Goal: Transaction & Acquisition: Purchase product/service

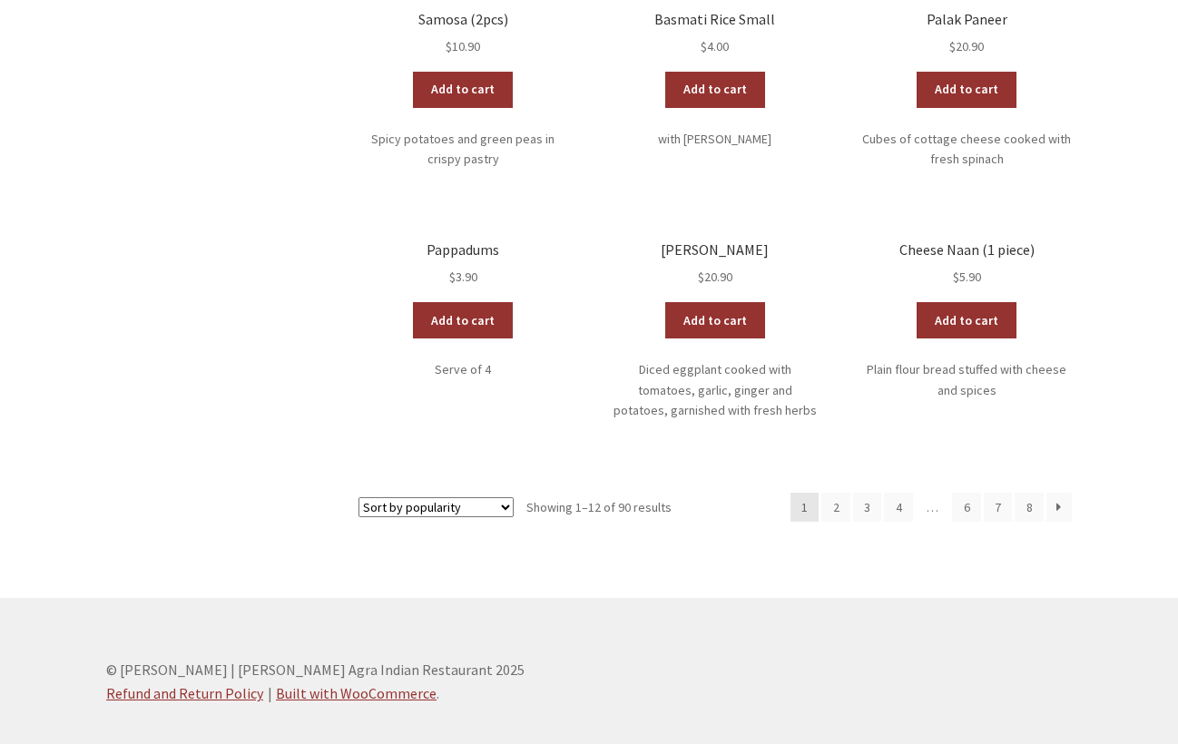
scroll to position [960, 0]
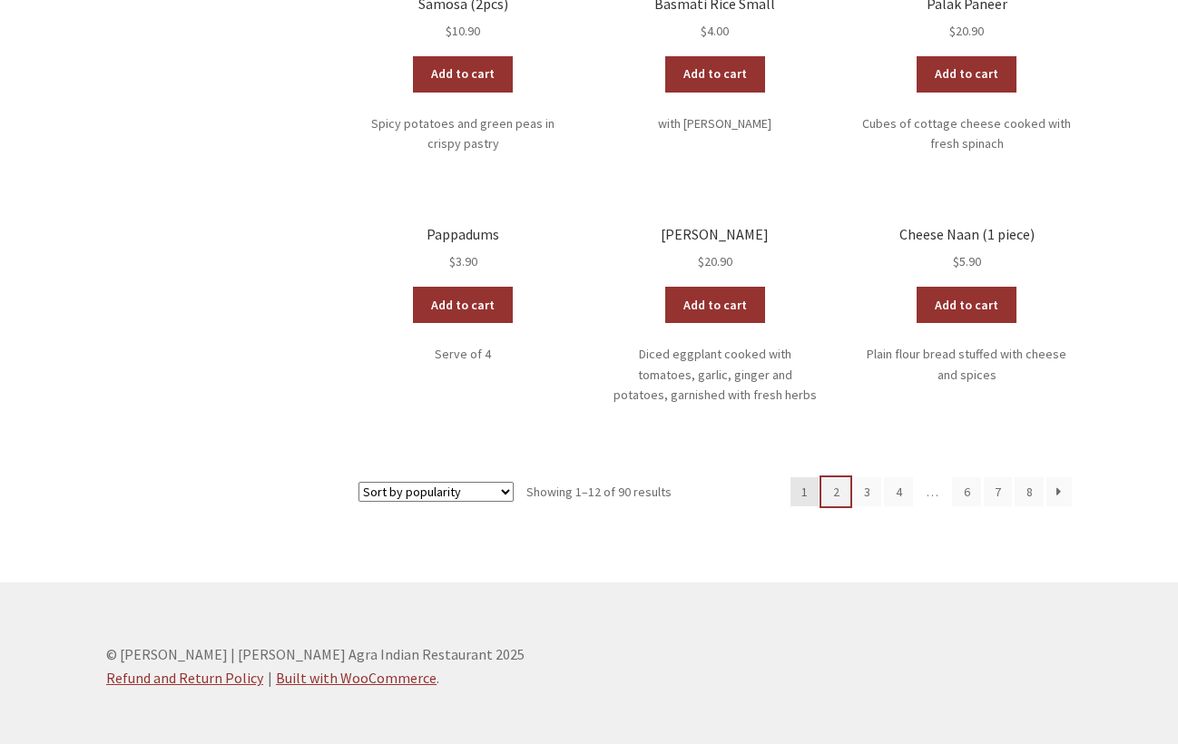
click at [841, 477] on link "2" at bounding box center [835, 491] width 29 height 29
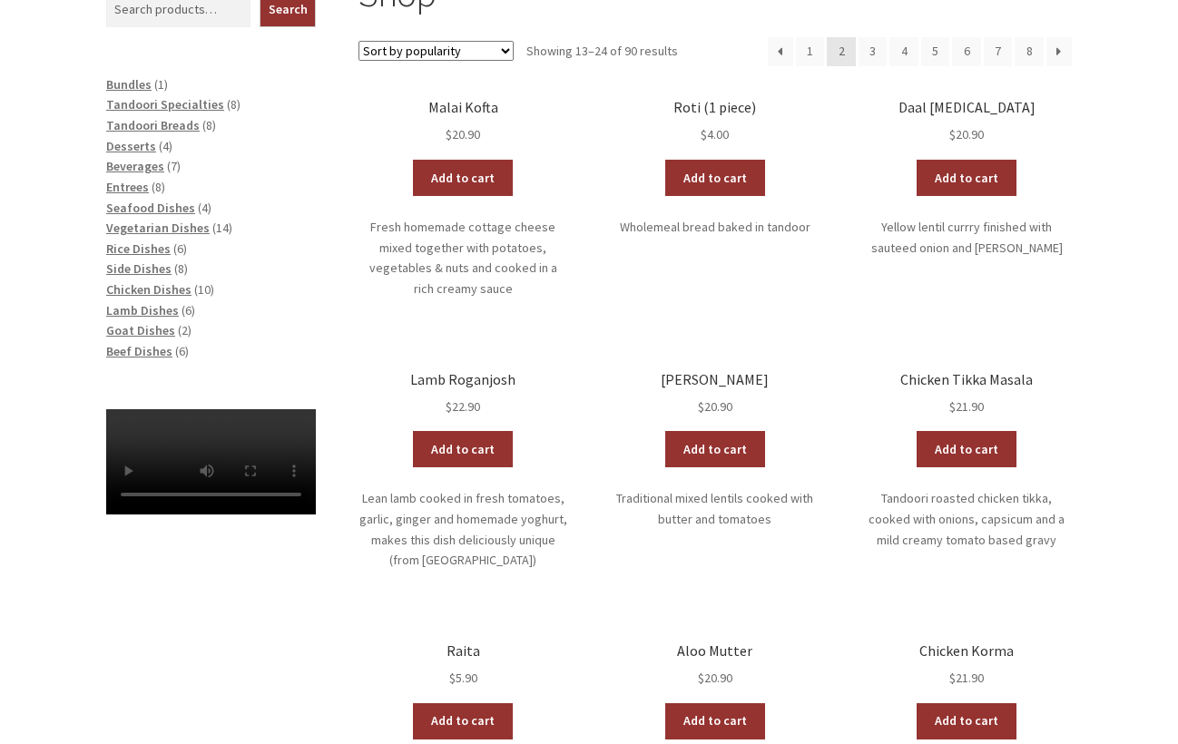
scroll to position [394, 0]
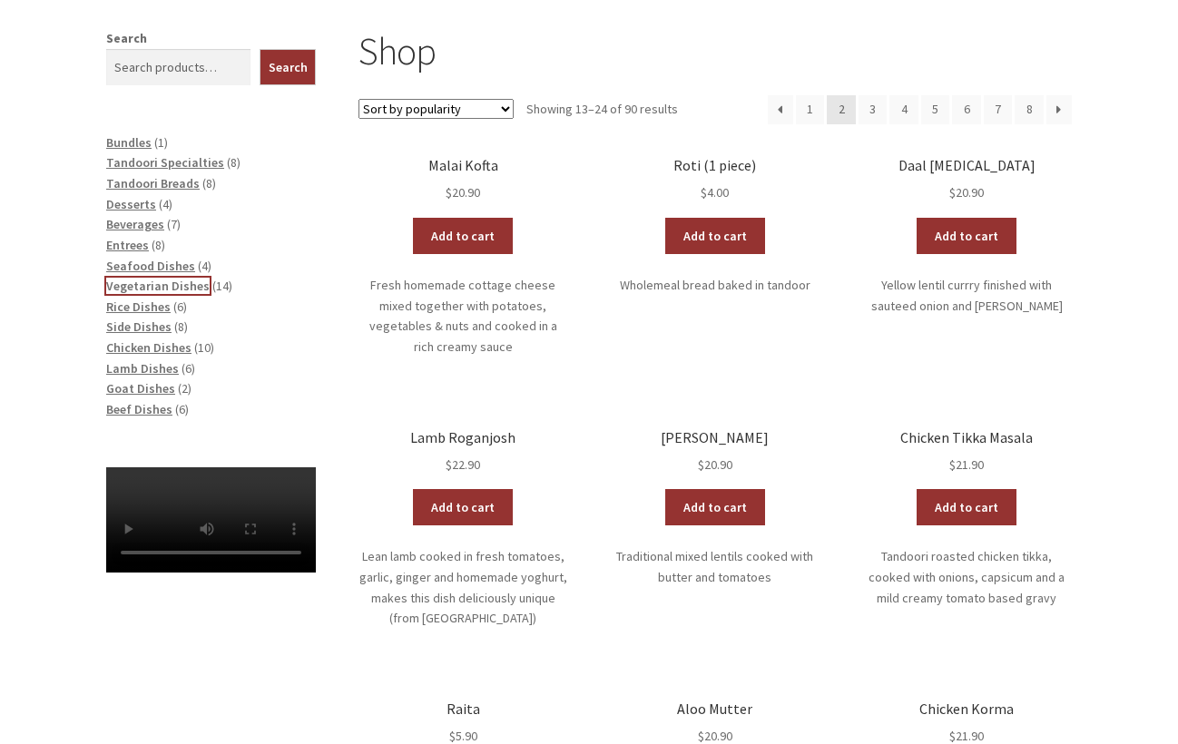
click at [162, 288] on span "Vegetarian Dishes" at bounding box center [157, 286] width 103 height 16
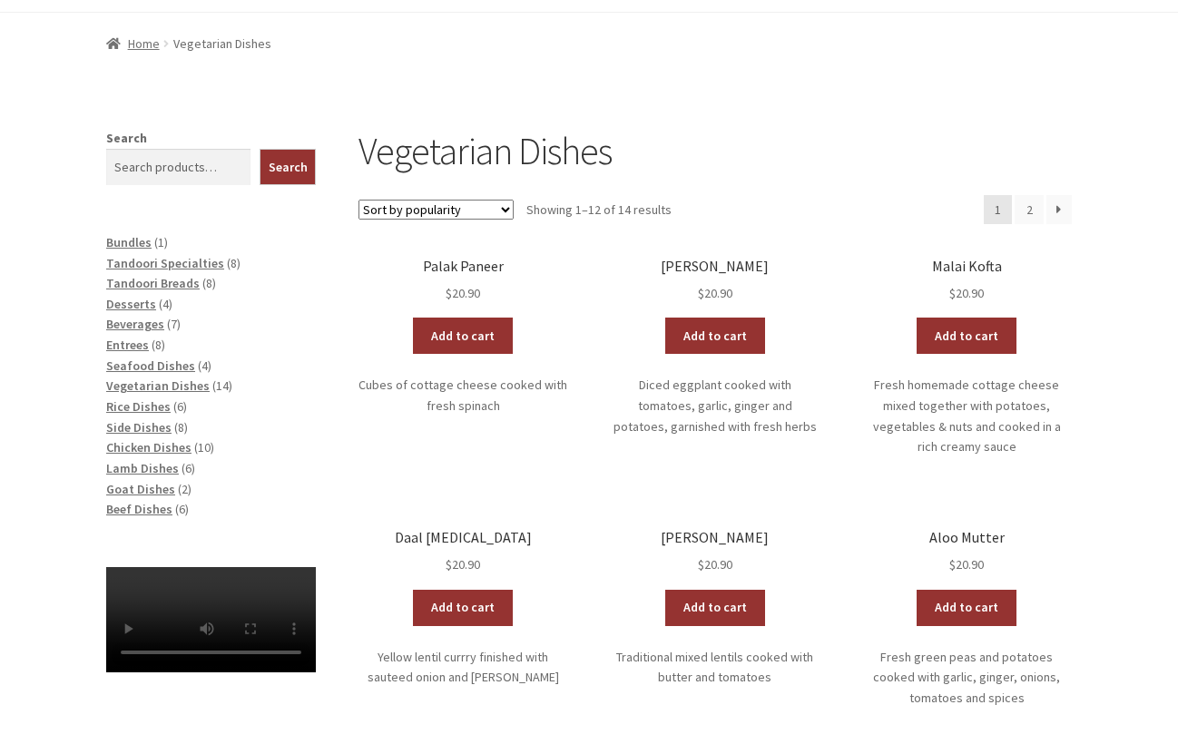
scroll to position [233, 0]
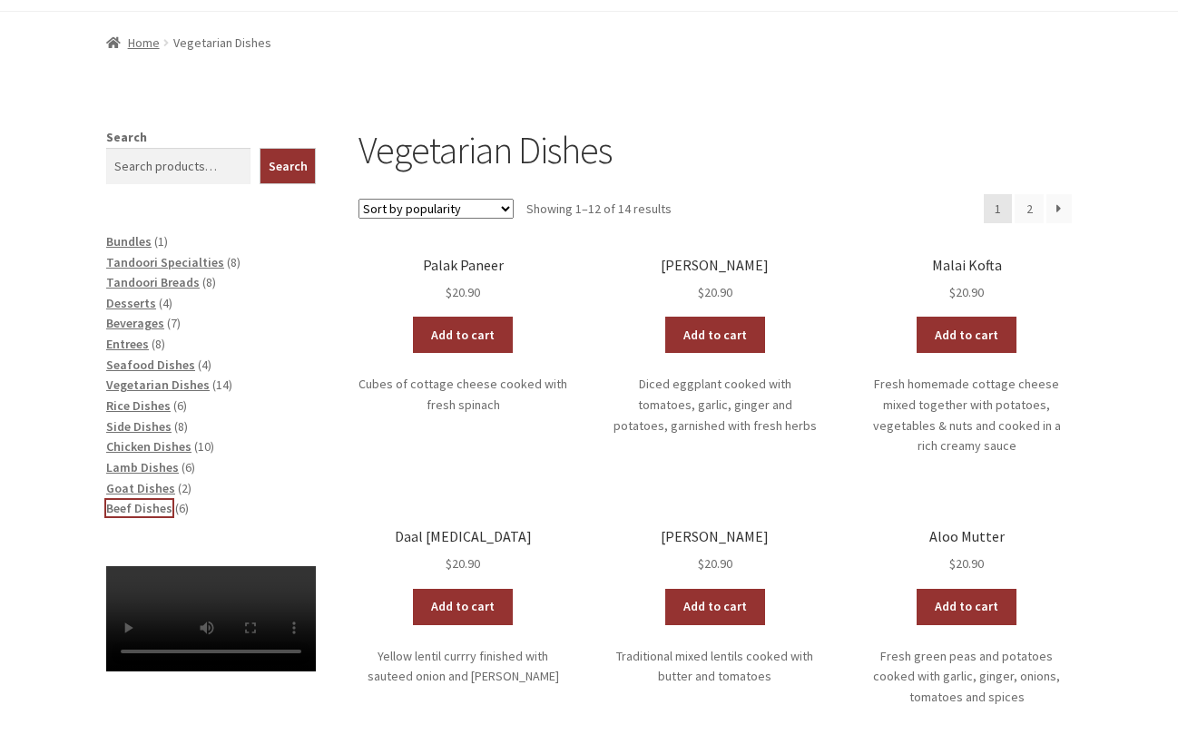
click at [148, 512] on span "Beef Dishes" at bounding box center [139, 508] width 66 height 16
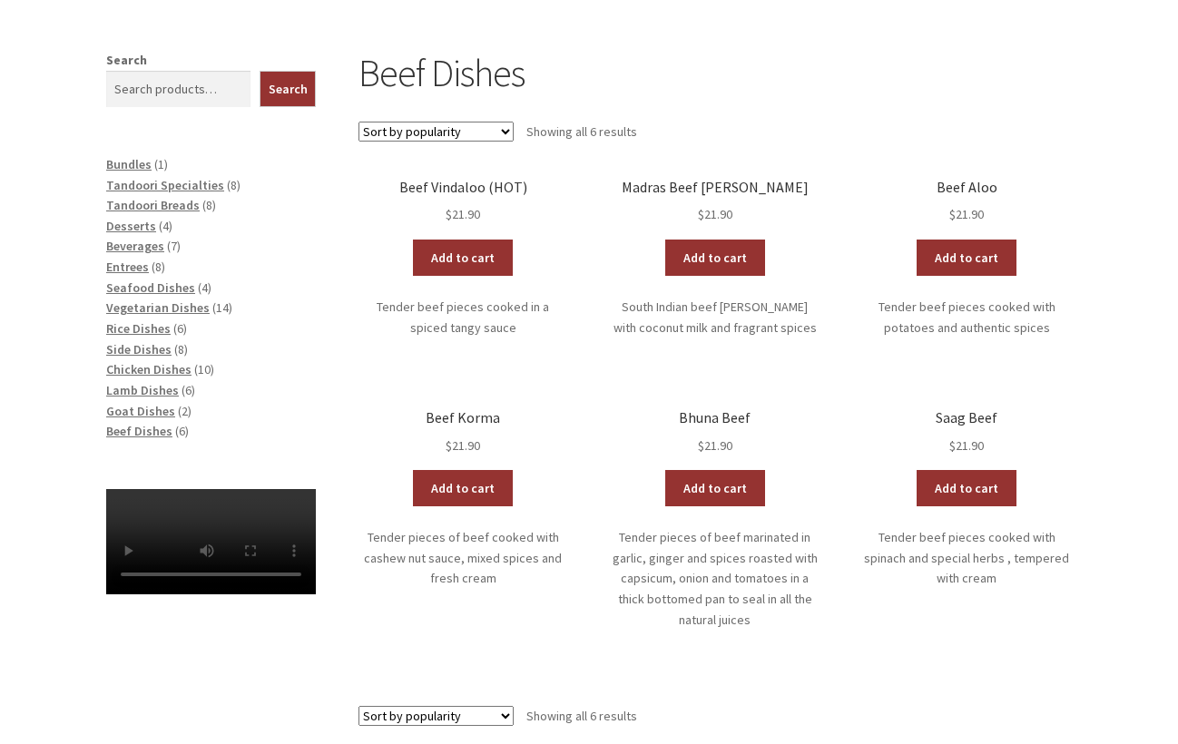
scroll to position [311, 0]
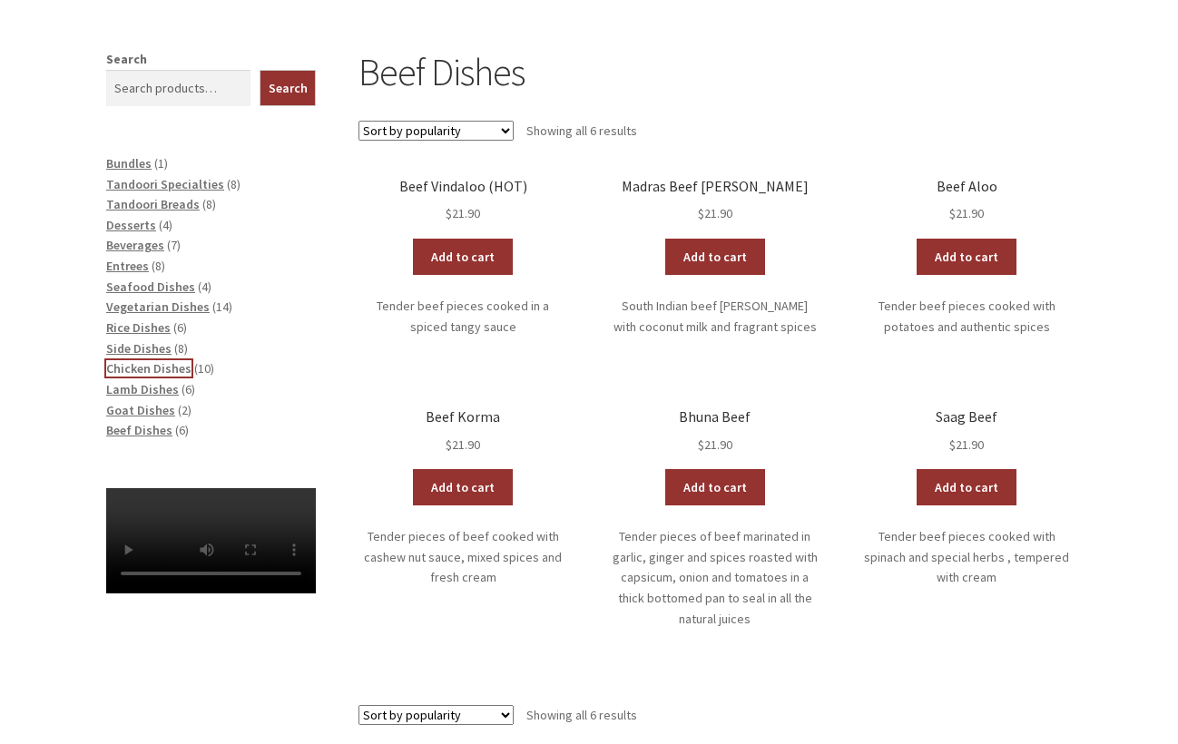
click at [148, 376] on span "Chicken Dishes" at bounding box center [148, 368] width 85 height 16
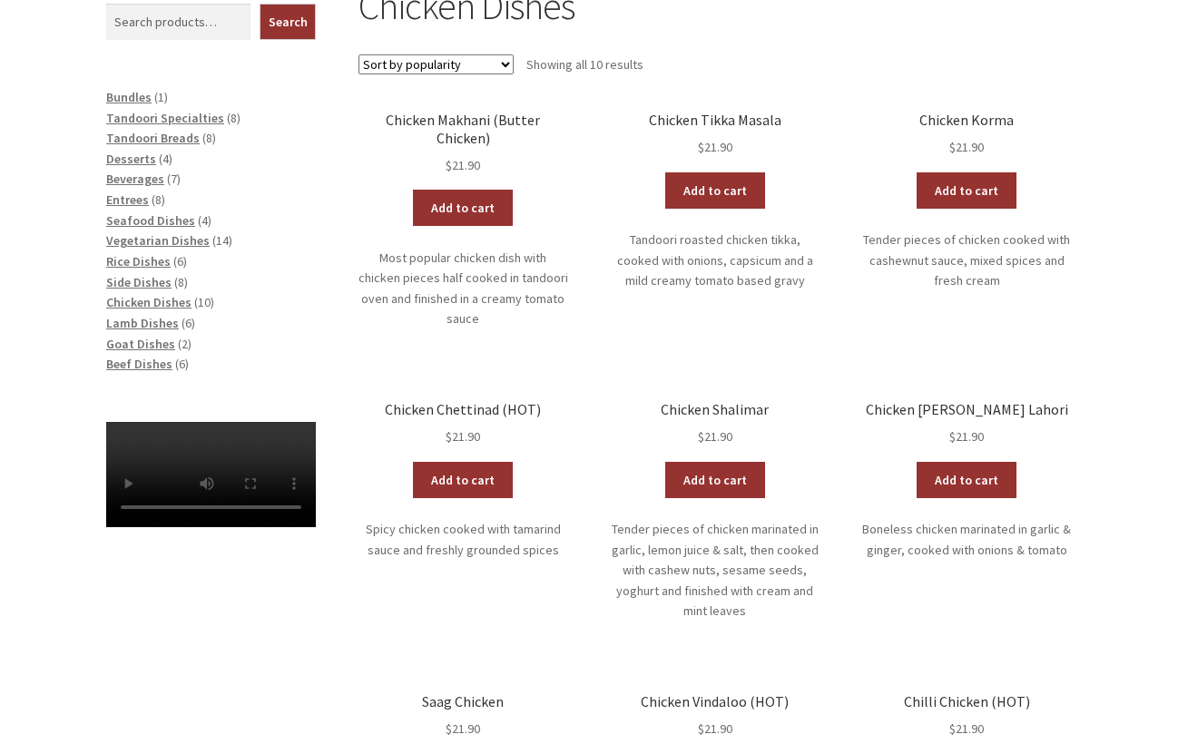
scroll to position [379, 0]
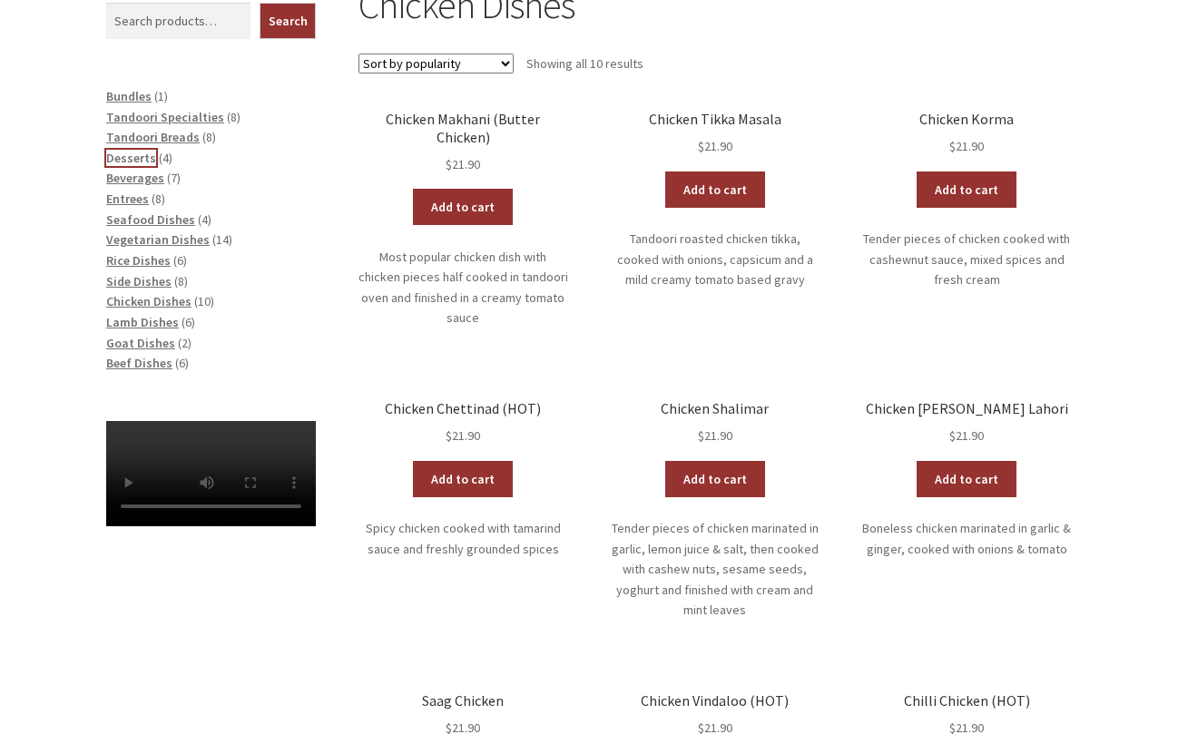
click at [131, 153] on span "Desserts" at bounding box center [131, 158] width 50 height 16
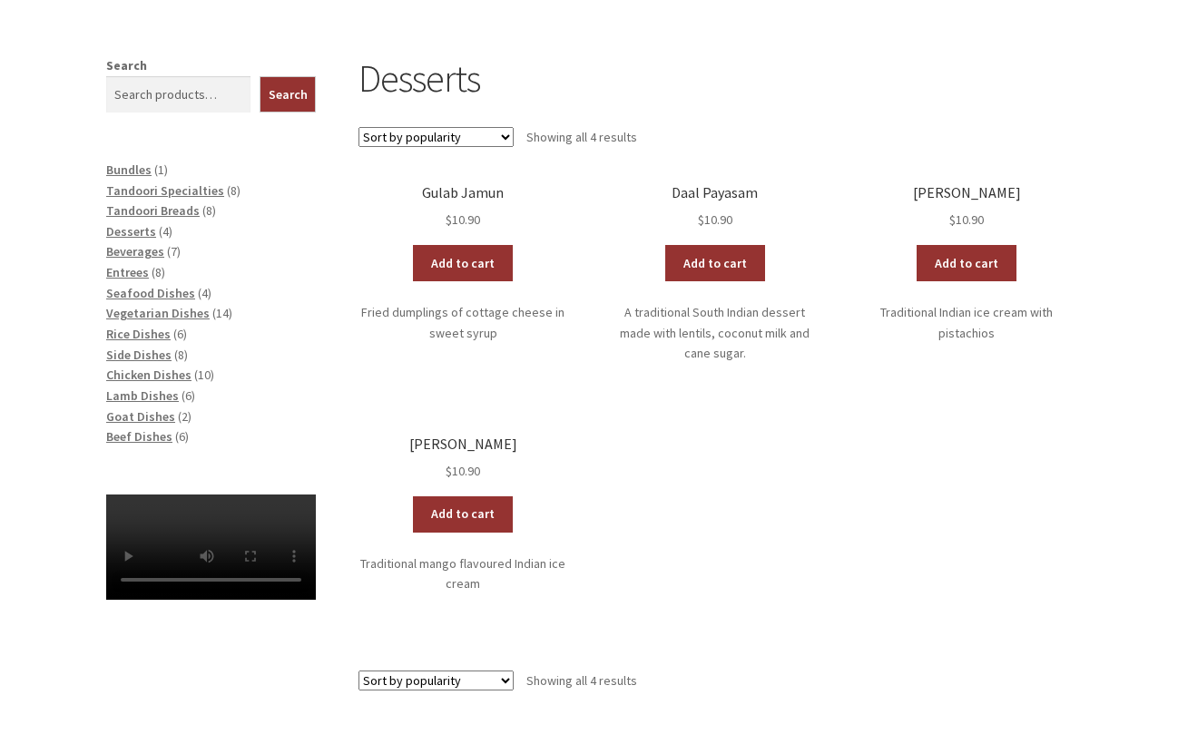
scroll to position [533, 0]
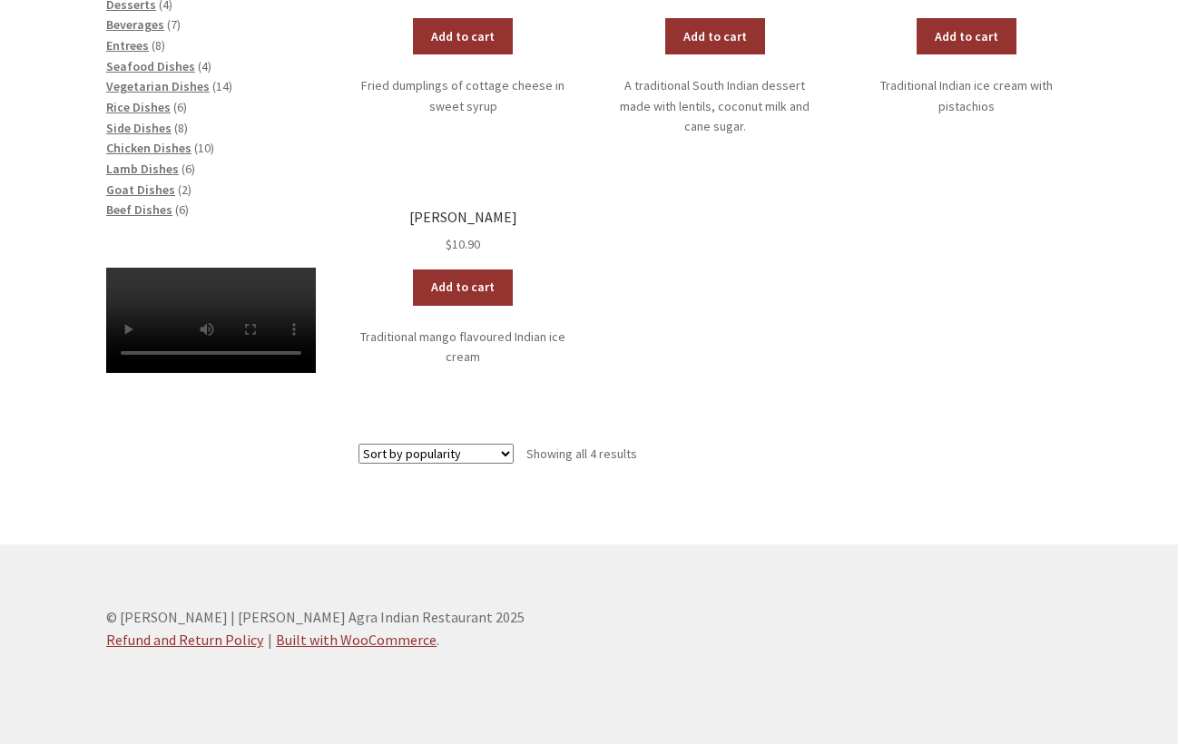
click at [526, 421] on ul "Gulab Jamun $ 10.90 Add to cart Fried dumplings of cottage cheese in sweet syru…" at bounding box center [715, 198] width 713 height 482
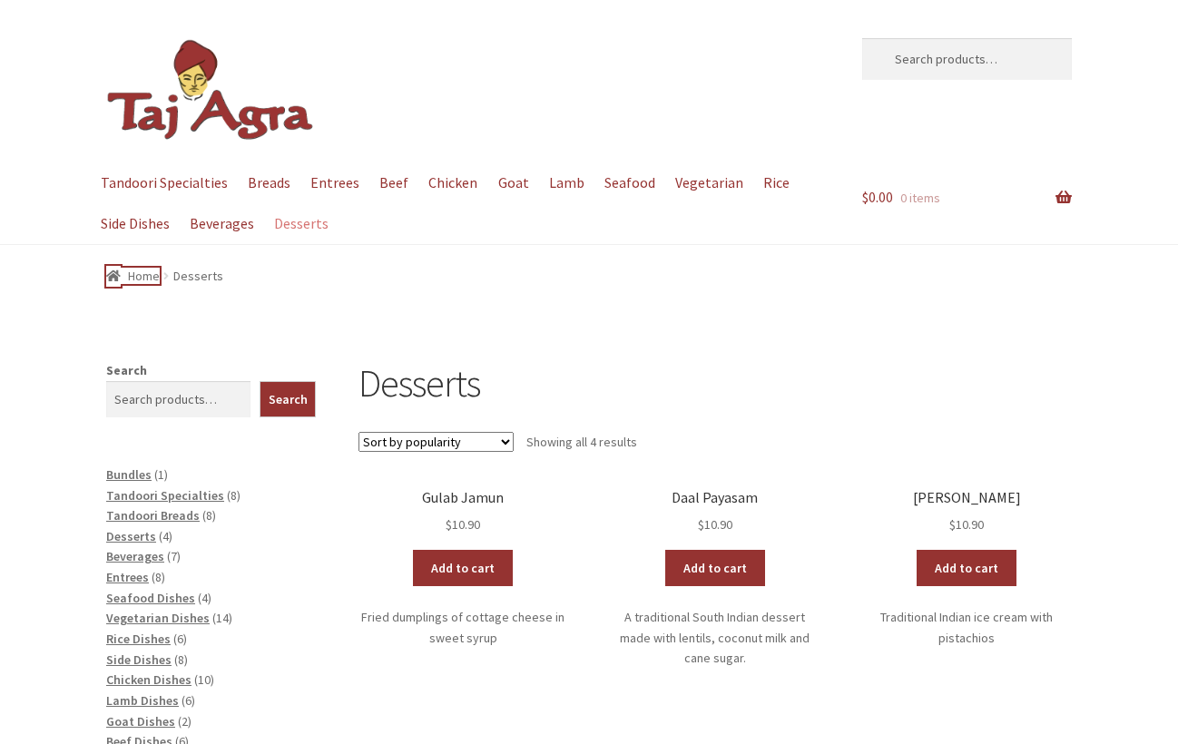
click at [141, 271] on link "Home" at bounding box center [133, 276] width 54 height 16
